Goal: Check status: Check status

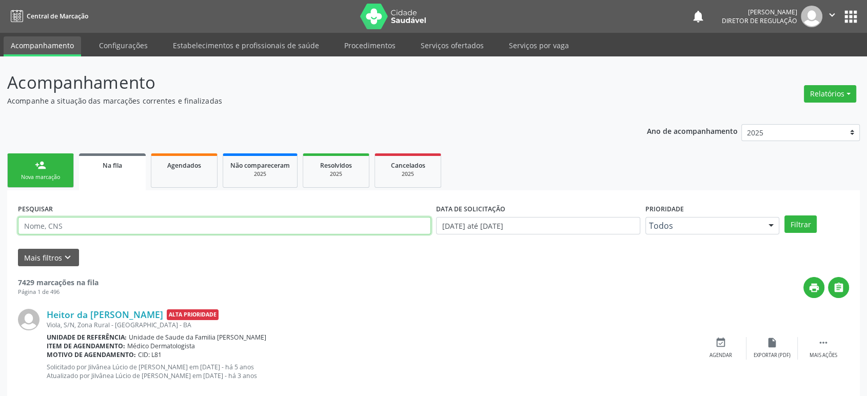
click at [221, 220] on input "text" at bounding box center [224, 225] width 413 height 17
click at [785, 216] on button "Filtrar" at bounding box center [801, 224] width 32 height 17
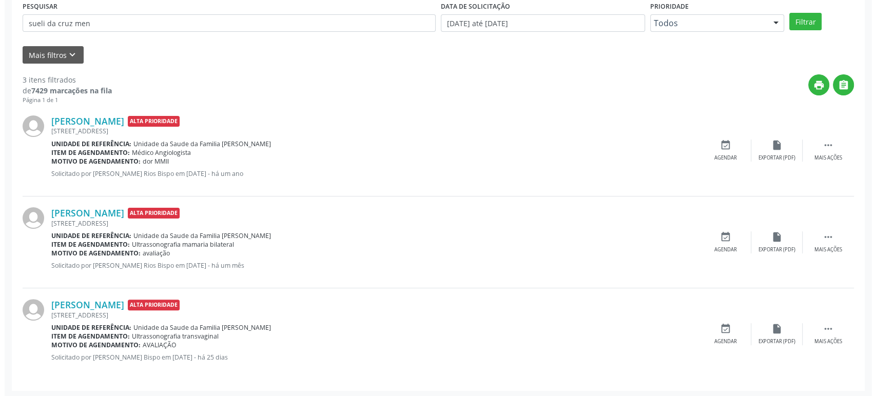
scroll to position [203, 0]
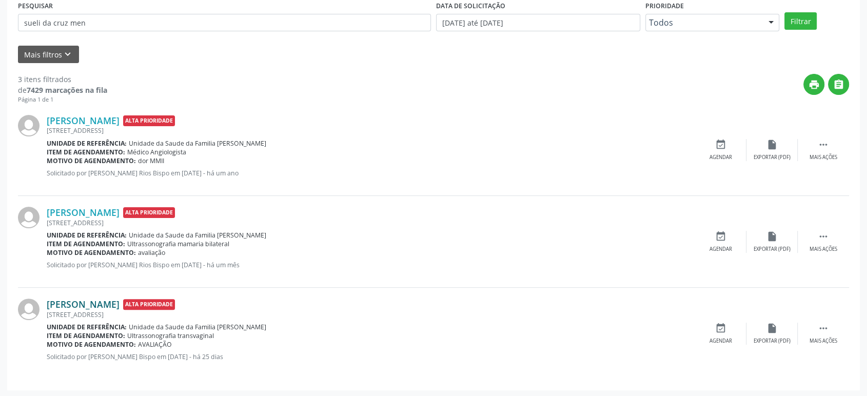
click at [111, 299] on link "[PERSON_NAME]" at bounding box center [83, 304] width 73 height 11
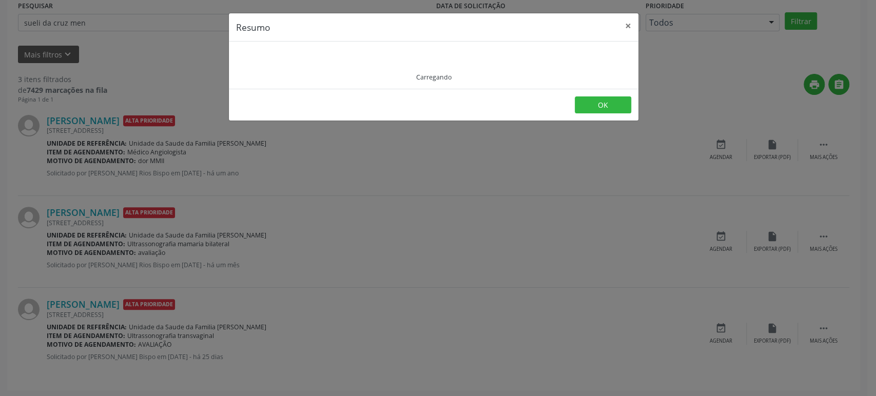
click at [114, 210] on div "Resumo × Carregando OK" at bounding box center [438, 198] width 876 height 396
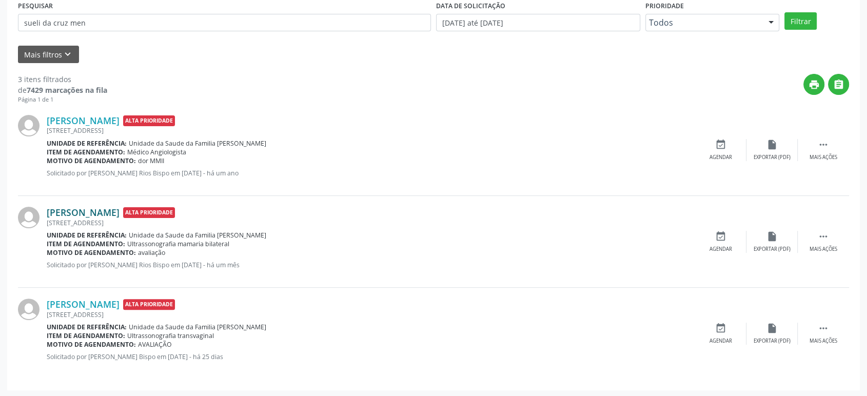
click at [111, 213] on link "[PERSON_NAME]" at bounding box center [83, 212] width 73 height 11
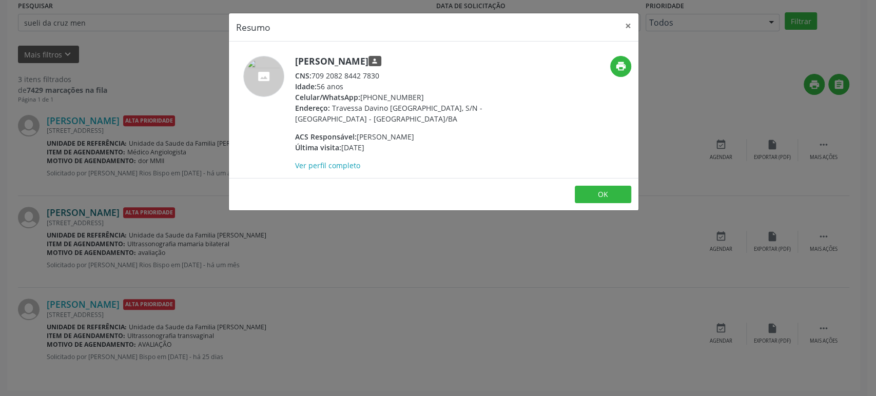
click at [111, 213] on div "Resumo × [PERSON_NAME] person CNS: 709 2082 8442 7830 Idade: 56 anos Celular/Wh…" at bounding box center [438, 198] width 876 height 396
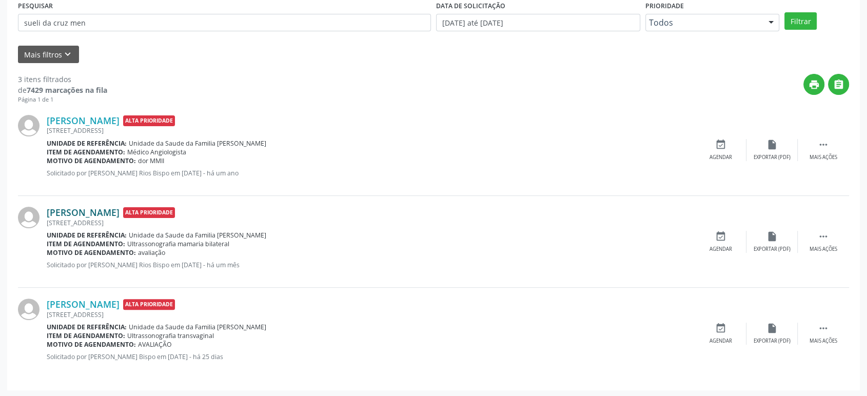
click at [111, 213] on link "[PERSON_NAME]" at bounding box center [83, 212] width 73 height 11
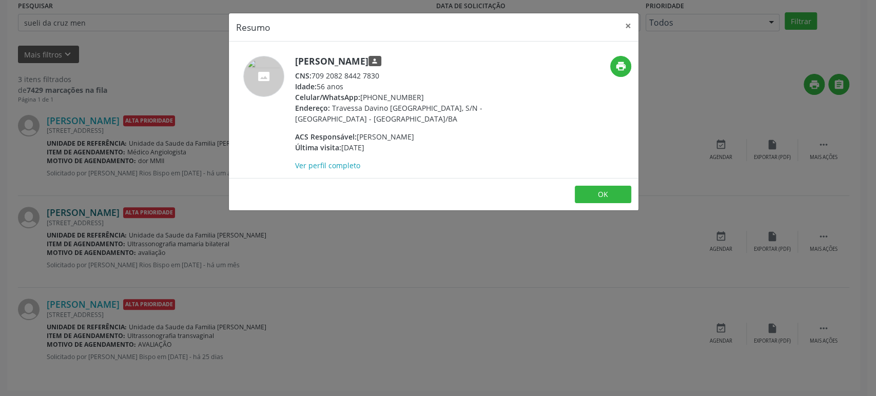
click at [111, 213] on div "Resumo × [PERSON_NAME] person CNS: 709 2082 8442 7830 Idade: 56 anos Celular/Wh…" at bounding box center [438, 198] width 876 height 396
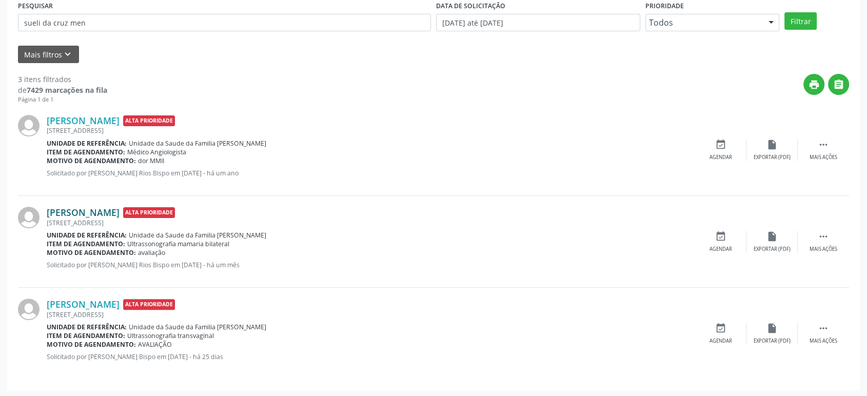
click at [118, 211] on link "[PERSON_NAME]" at bounding box center [83, 212] width 73 height 11
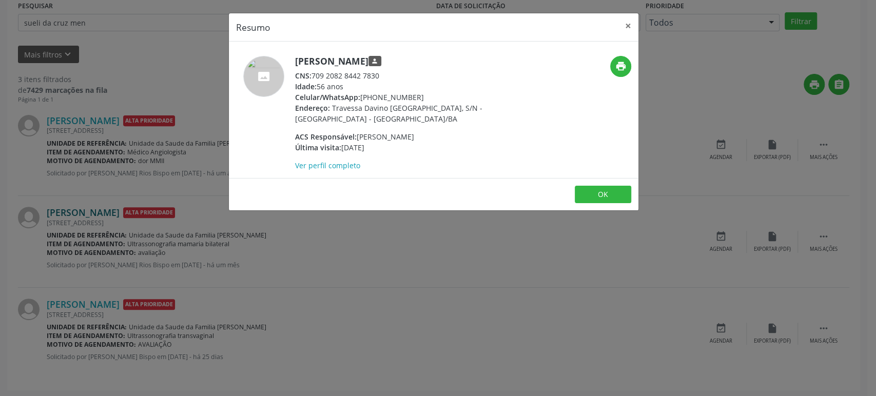
click at [118, 211] on div "Resumo × [PERSON_NAME] person CNS: 709 2082 8442 7830 Idade: 56 anos Celular/Wh…" at bounding box center [438, 198] width 876 height 396
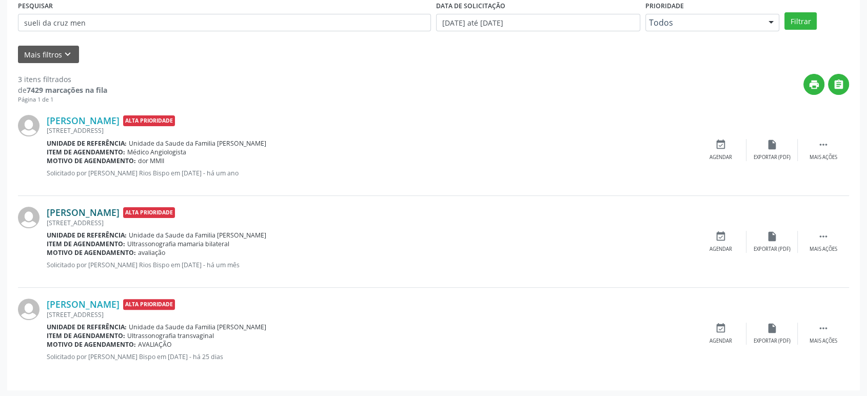
click at [102, 217] on link "[PERSON_NAME]" at bounding box center [83, 212] width 73 height 11
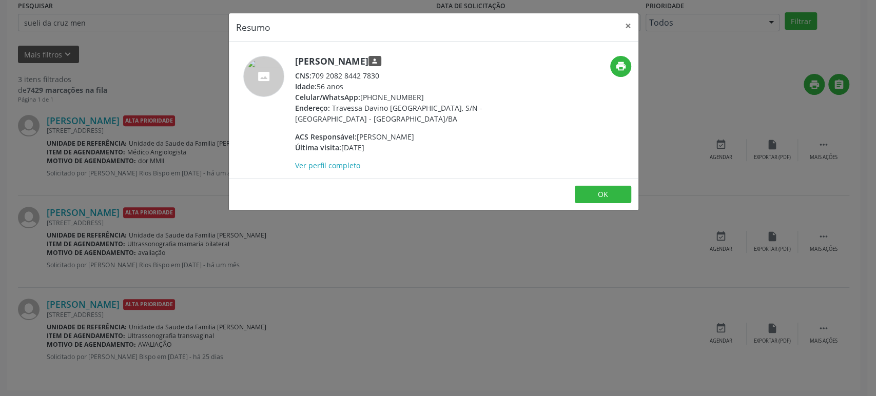
drag, startPoint x: 391, startPoint y: 274, endPoint x: 344, endPoint y: 268, distance: 47.1
click at [390, 274] on div "Resumo × [PERSON_NAME] person CNS: 709 2082 8442 7830 Idade: 56 anos Celular/Wh…" at bounding box center [438, 198] width 876 height 396
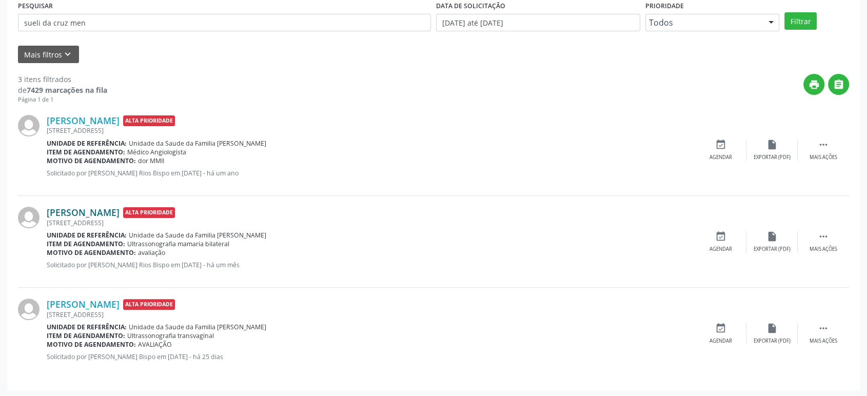
click at [100, 212] on link "[PERSON_NAME]" at bounding box center [83, 212] width 73 height 11
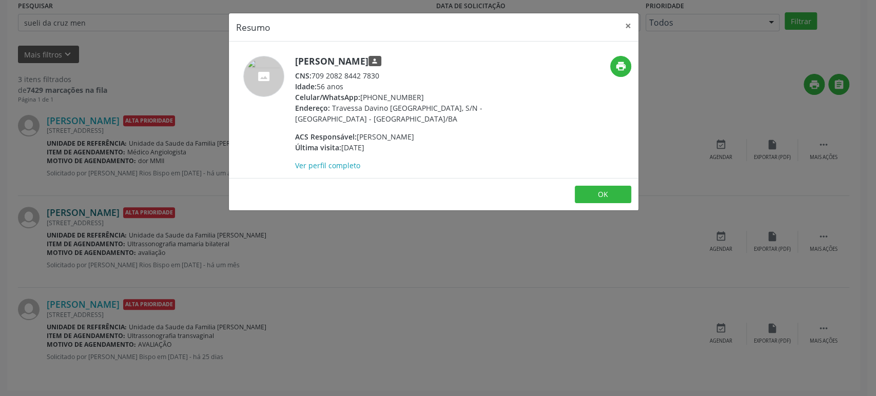
click at [100, 212] on div "Resumo × [PERSON_NAME] person CNS: 709 2082 8442 7830 Idade: 56 anos Celular/Wh…" at bounding box center [438, 198] width 876 height 396
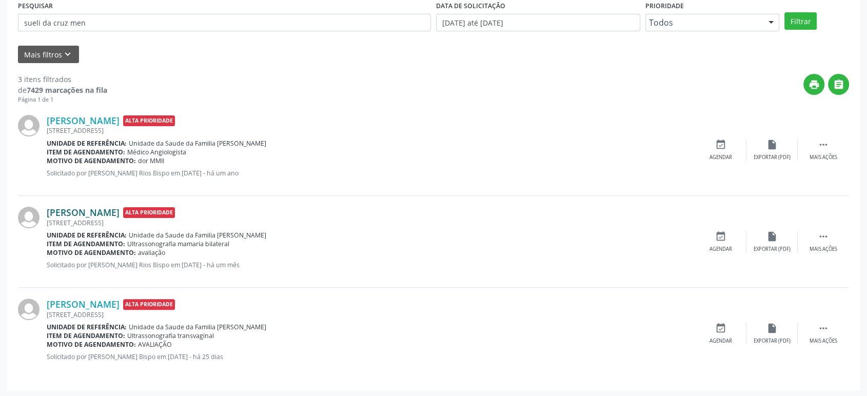
click at [100, 212] on link "[PERSON_NAME]" at bounding box center [83, 212] width 73 height 11
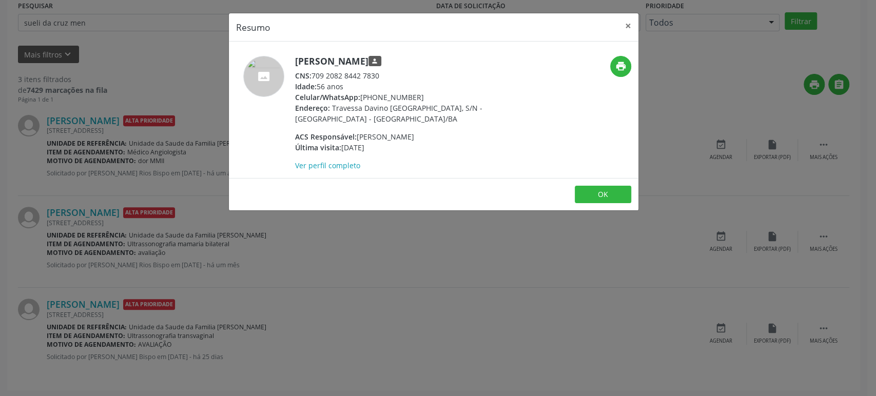
drag, startPoint x: 296, startPoint y: 59, endPoint x: 398, endPoint y: 64, distance: 102.8
click at [398, 64] on h5 "[PERSON_NAME] person" at bounding box center [395, 61] width 200 height 11
click at [315, 59] on h5 "[PERSON_NAME] person" at bounding box center [395, 61] width 200 height 11
click at [314, 58] on h5 "[PERSON_NAME] person" at bounding box center [395, 61] width 200 height 11
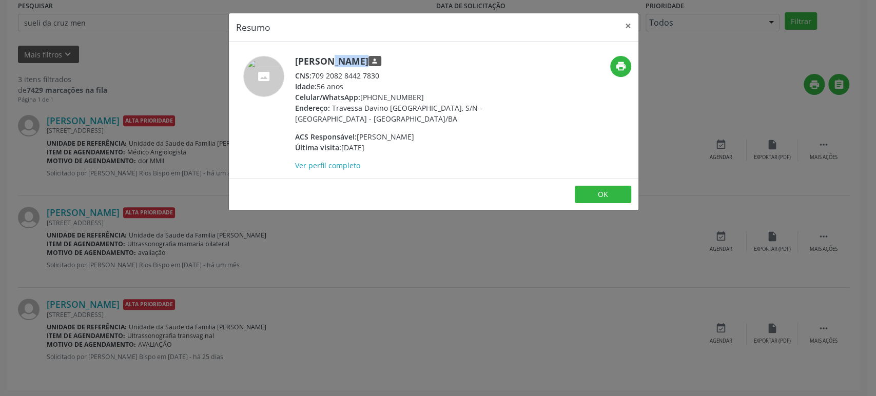
click at [314, 58] on h5 "[PERSON_NAME] person" at bounding box center [395, 61] width 200 height 11
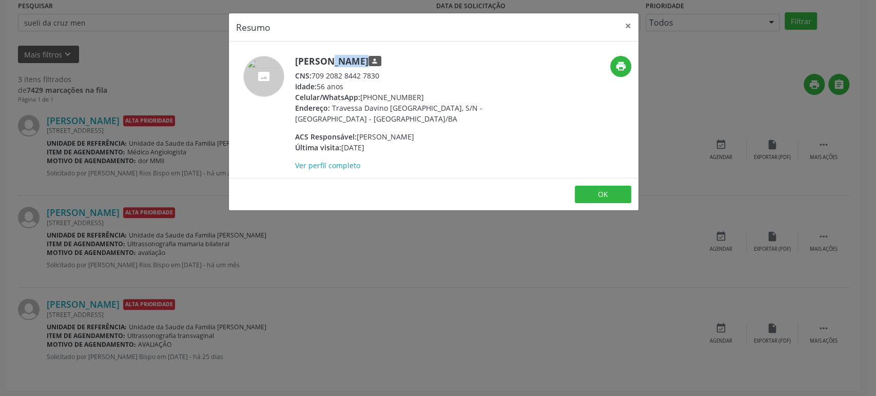
click at [314, 58] on h5 "[PERSON_NAME] person" at bounding box center [395, 61] width 200 height 11
click at [376, 58] on h5 "[PERSON_NAME] person" at bounding box center [395, 61] width 200 height 11
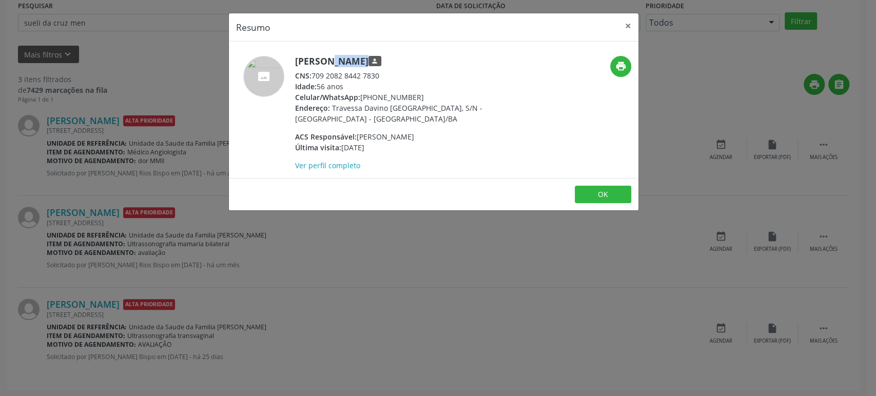
click at [376, 58] on h5 "[PERSON_NAME] person" at bounding box center [395, 61] width 200 height 11
drag, startPoint x: 361, startPoint y: 96, endPoint x: 435, endPoint y: 96, distance: 73.9
click at [435, 96] on div "Celular/WhatsApp: [PHONE_NUMBER]" at bounding box center [395, 97] width 200 height 11
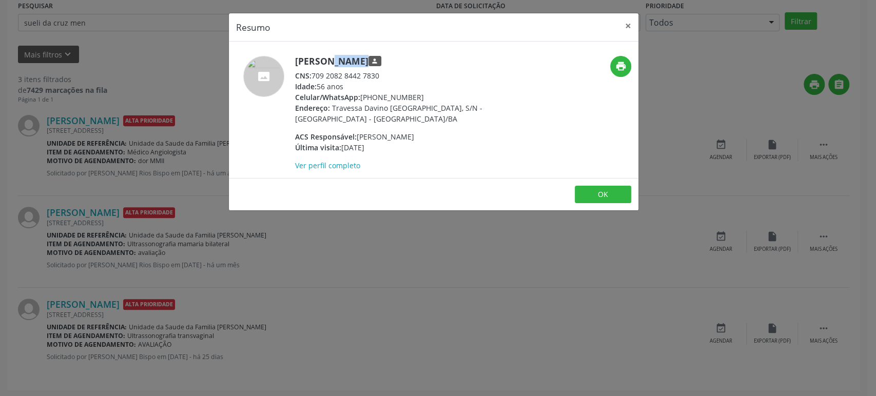
copy div "[PHONE_NUMBER]"
click at [441, 247] on div "Resumo × [PERSON_NAME] person CNS: 709 2082 8442 7830 Idade: 56 anos Celular/Wh…" at bounding box center [438, 198] width 876 height 396
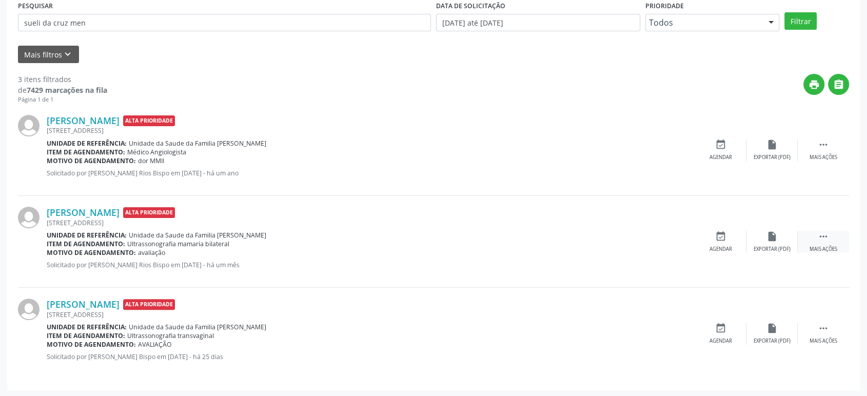
click at [820, 240] on icon "" at bounding box center [823, 236] width 11 height 11
click at [720, 237] on icon "cancel" at bounding box center [721, 236] width 11 height 11
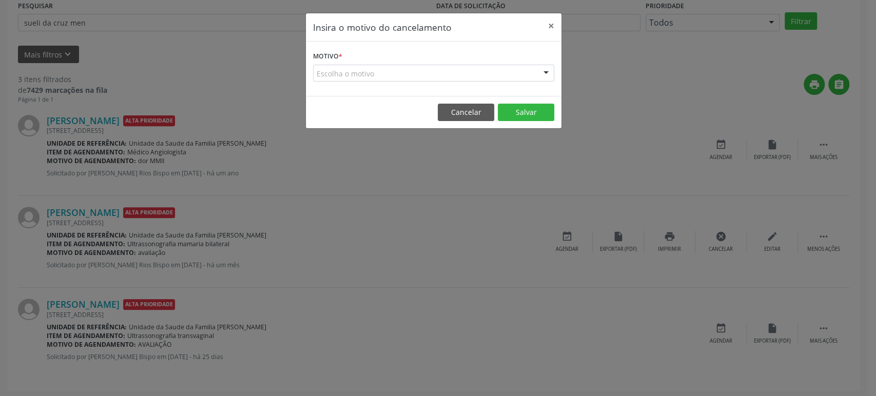
click at [349, 70] on div "Escolha o motivo" at bounding box center [433, 73] width 241 height 17
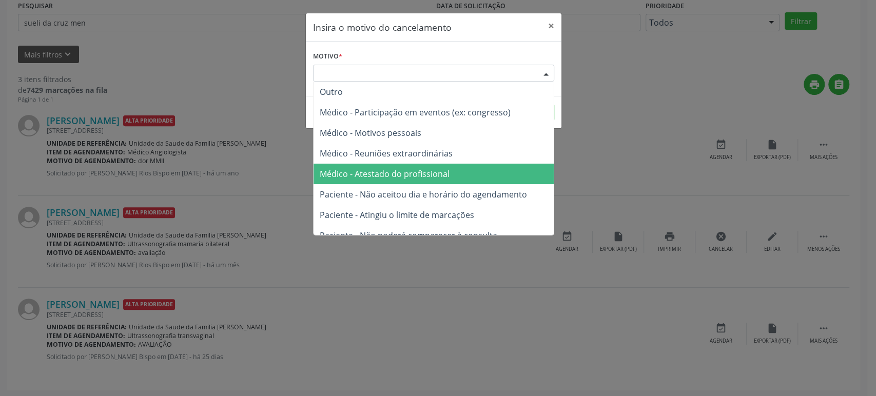
click at [398, 174] on span "Médico - Atestado do profissional" at bounding box center [385, 173] width 130 height 11
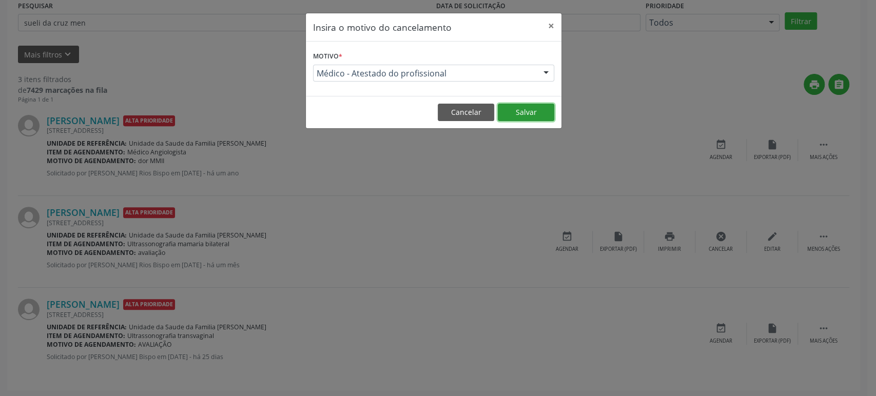
click at [528, 114] on button "Salvar" at bounding box center [526, 112] width 56 height 17
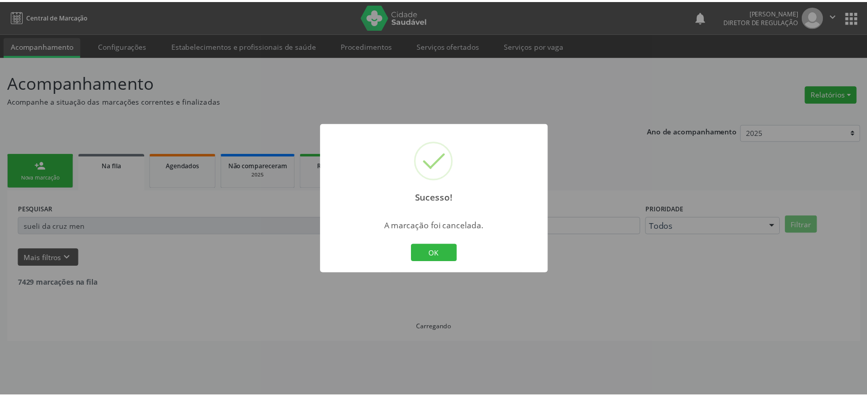
scroll to position [0, 0]
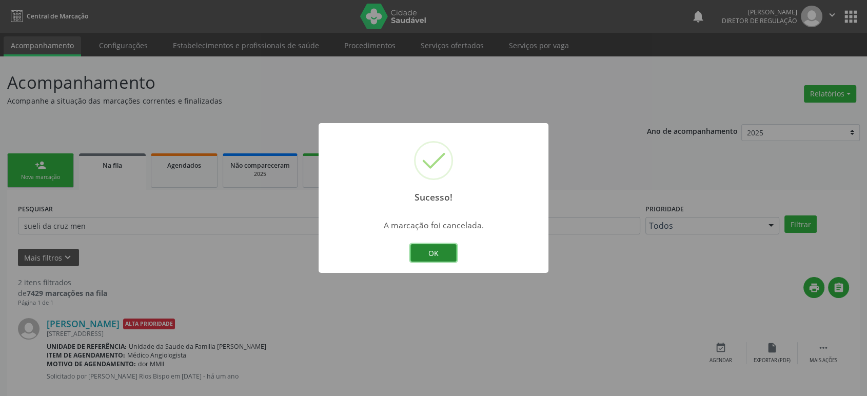
click at [434, 256] on button "OK" at bounding box center [434, 252] width 46 height 17
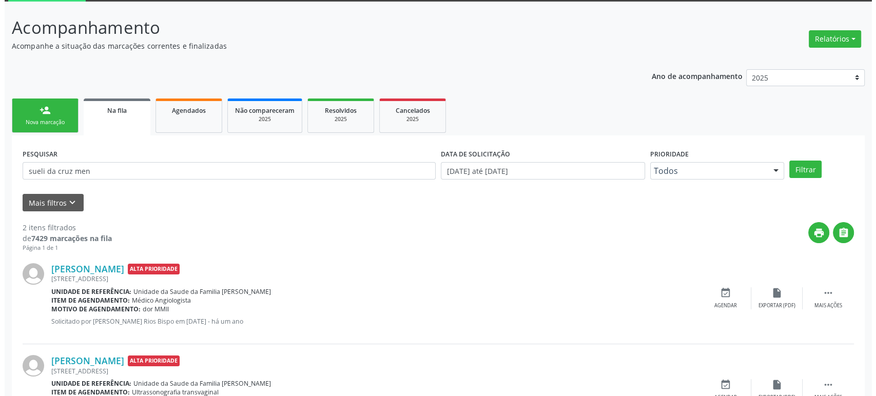
scroll to position [111, 0]
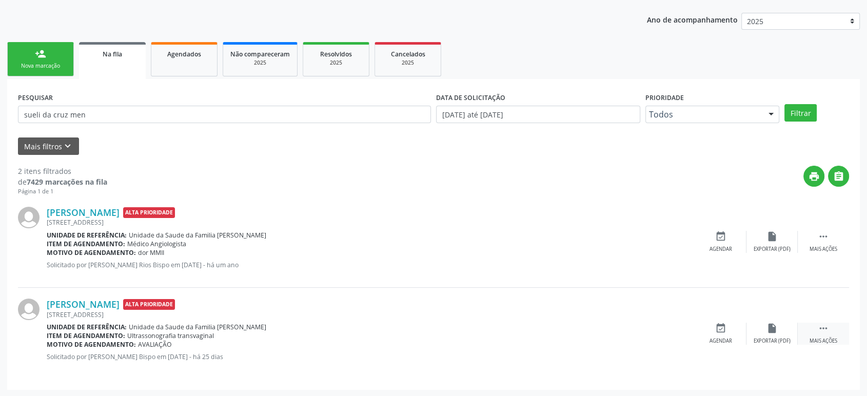
click at [826, 329] on icon "" at bounding box center [823, 328] width 11 height 11
click at [725, 331] on icon "cancel" at bounding box center [721, 328] width 11 height 11
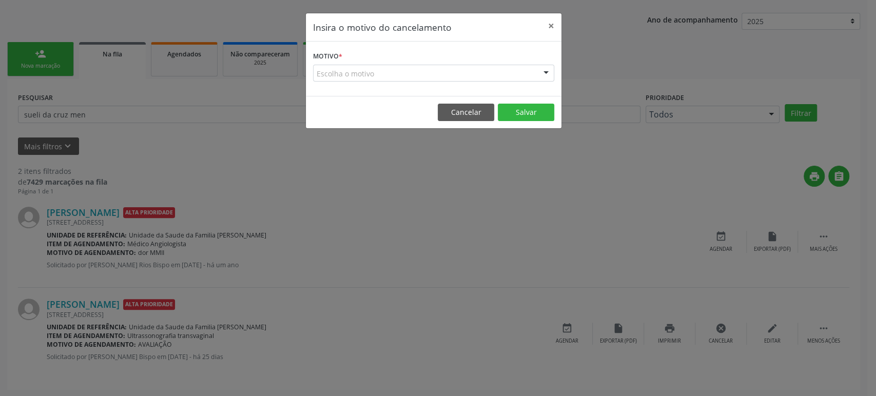
click at [538, 246] on div "Insira o motivo do cancelamento × Motivo * Escolha o motivo Outro Médico - Part…" at bounding box center [438, 198] width 876 height 396
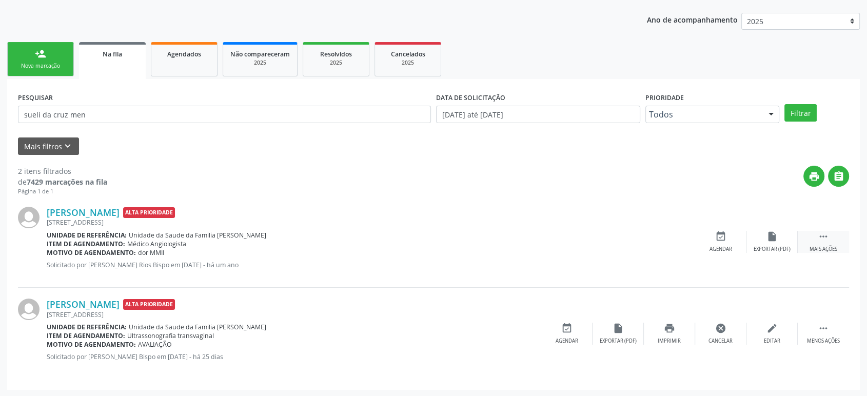
click at [819, 237] on icon "" at bounding box center [823, 236] width 11 height 11
click at [724, 243] on div "cancel Cancelar" at bounding box center [721, 242] width 51 height 22
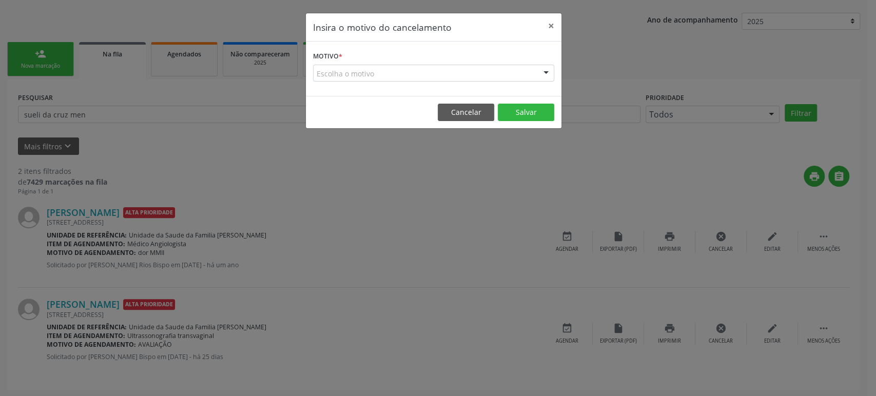
click at [374, 79] on div "Escolha o motivo" at bounding box center [433, 73] width 241 height 17
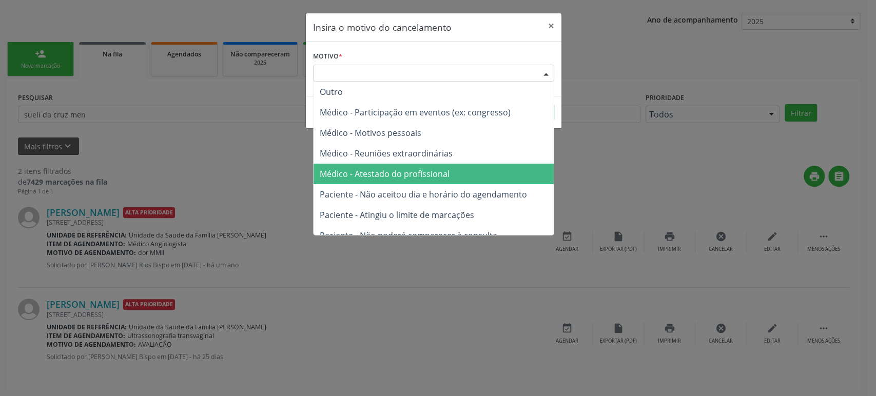
click at [395, 170] on span "Médico - Atestado do profissional" at bounding box center [385, 173] width 130 height 11
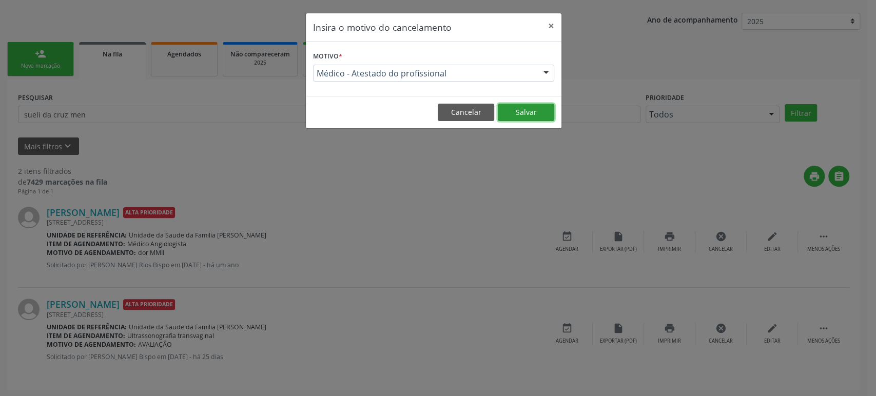
click at [532, 108] on button "Salvar" at bounding box center [526, 112] width 56 height 17
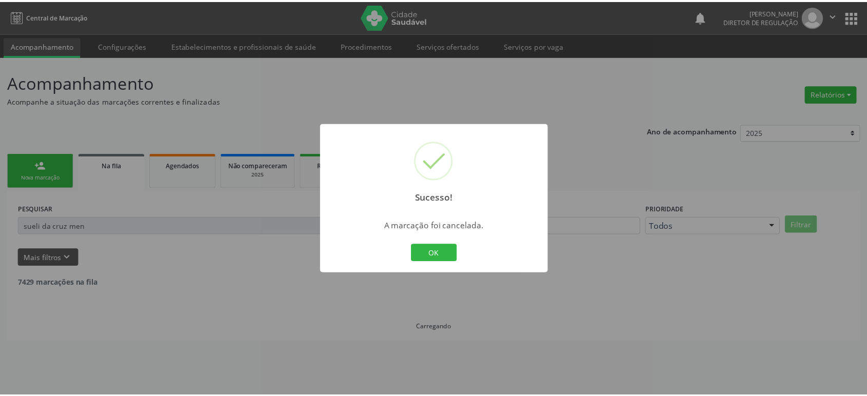
scroll to position [0, 0]
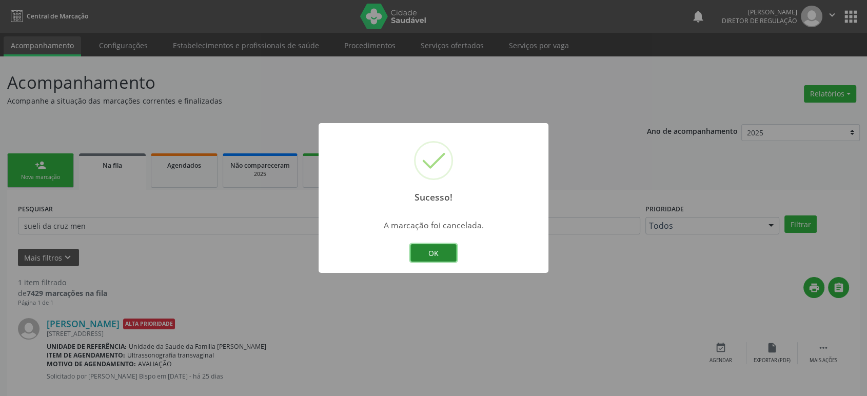
click at [435, 251] on button "OK" at bounding box center [434, 252] width 46 height 17
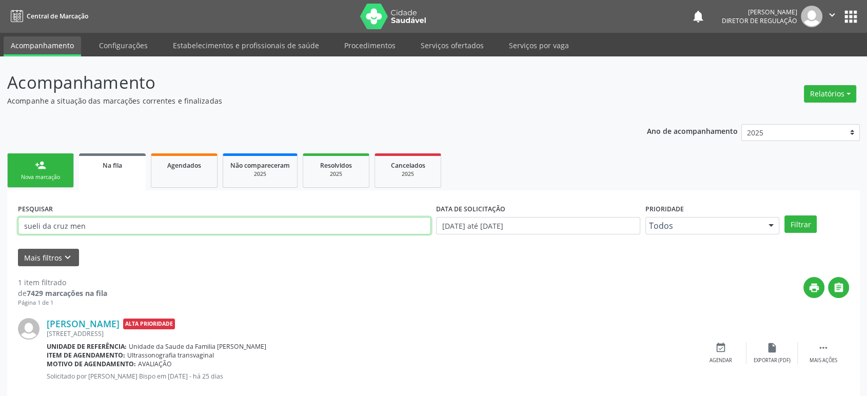
click at [91, 221] on input "sueli da cruz men" at bounding box center [224, 225] width 413 height 17
click at [785, 216] on button "Filtrar" at bounding box center [801, 224] width 32 height 17
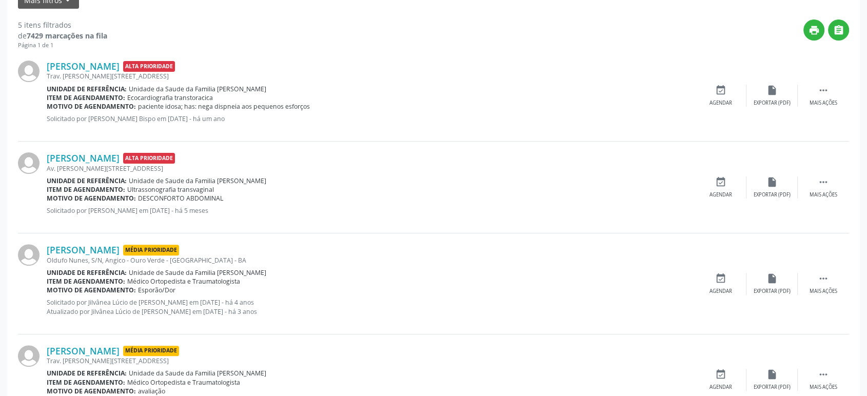
scroll to position [6, 0]
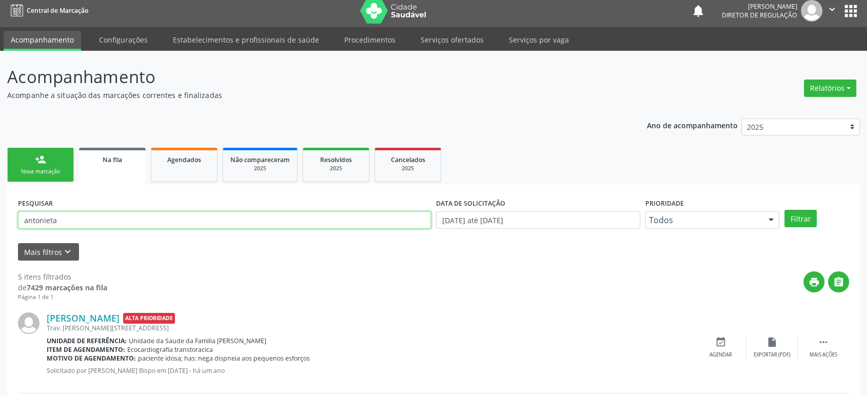
click at [116, 220] on input "antonieta" at bounding box center [224, 219] width 413 height 17
type input "[PERSON_NAME]"
click at [785, 210] on button "Filtrar" at bounding box center [801, 218] width 32 height 17
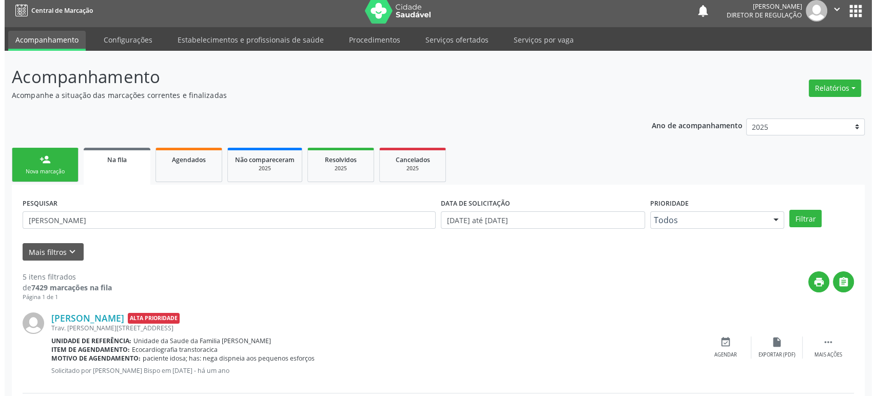
scroll to position [0, 0]
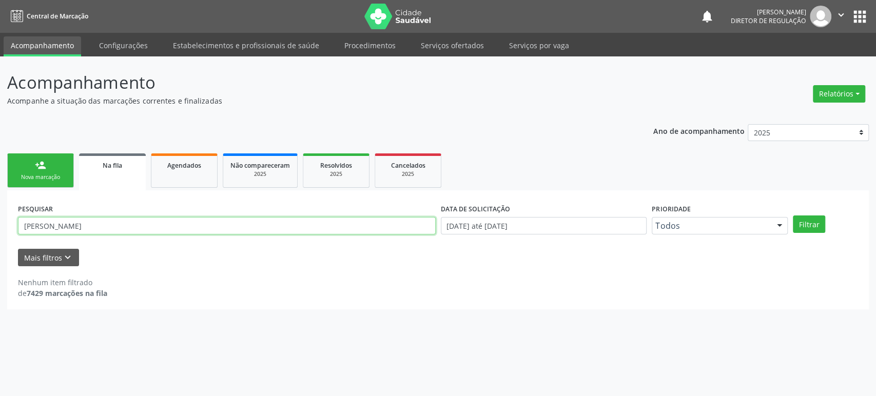
click at [116, 220] on input "[PERSON_NAME]" at bounding box center [227, 225] width 418 height 17
